Goal: Task Accomplishment & Management: Use online tool/utility

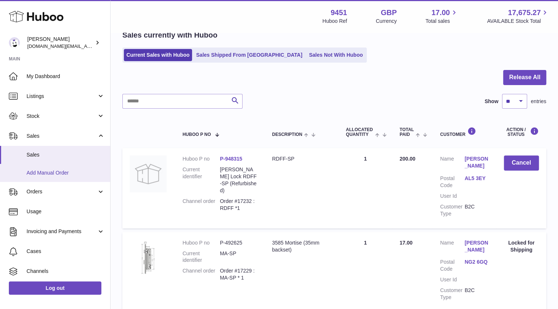
click at [63, 172] on span "Add Manual Order" at bounding box center [66, 172] width 78 height 7
click at [62, 173] on span "Add Manual Order" at bounding box center [66, 172] width 78 height 7
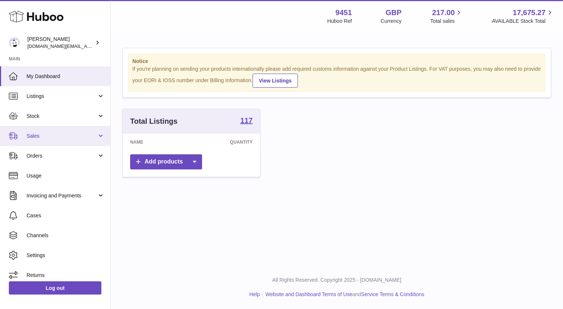
click at [37, 134] on span "Sales" at bounding box center [62, 136] width 70 height 7
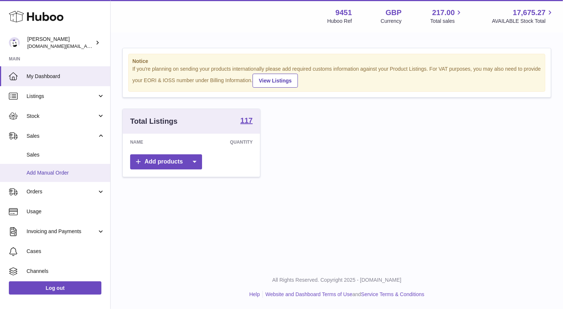
click at [58, 172] on span "Add Manual Order" at bounding box center [66, 172] width 78 height 7
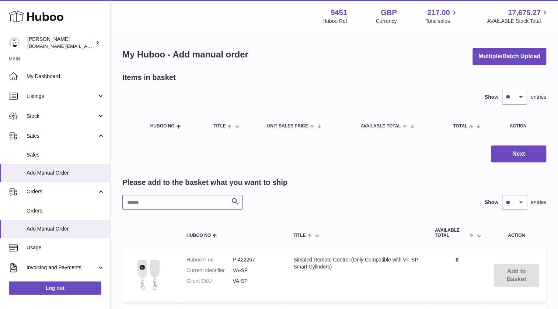
click at [170, 205] on input "text" at bounding box center [182, 202] width 120 height 15
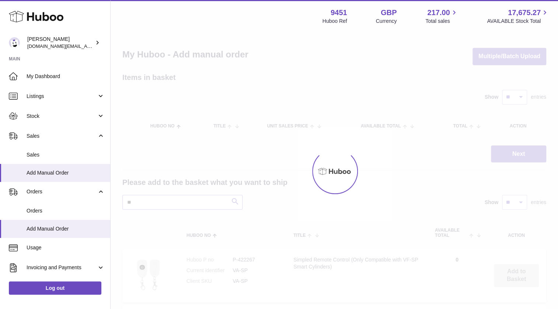
type input "*"
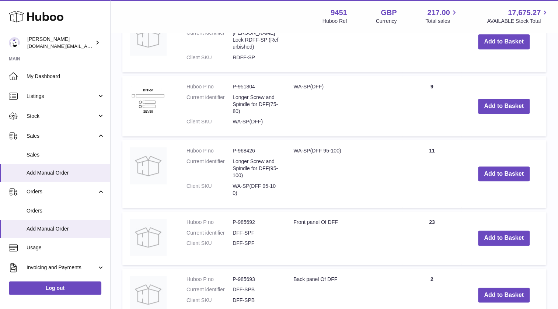
scroll to position [435, 0]
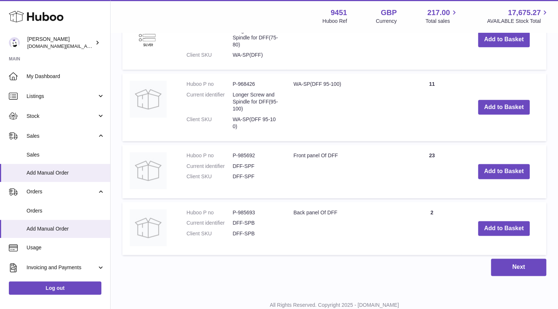
type input "***"
